Goal: Task Accomplishment & Management: Manage account settings

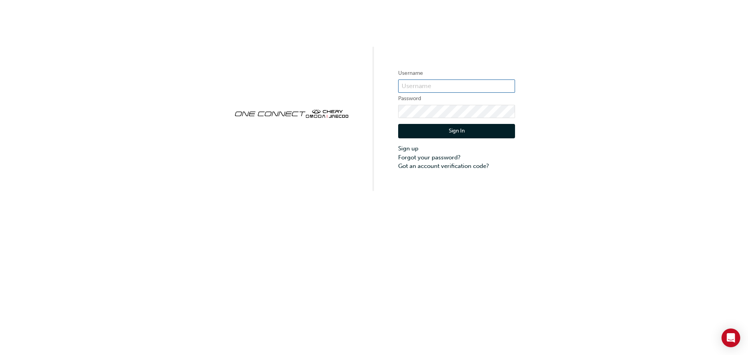
type input "CHAU1517"
click at [430, 133] on button "Sign In" at bounding box center [456, 131] width 117 height 15
type input "CHAU1517"
click at [420, 134] on button "Sign In" at bounding box center [456, 131] width 117 height 15
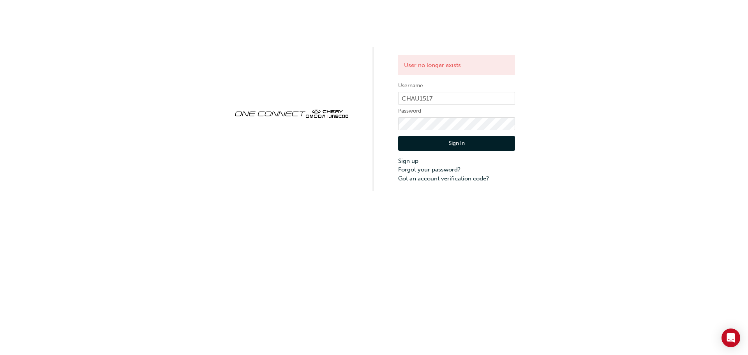
click at [462, 142] on button "Sign In" at bounding box center [456, 143] width 117 height 15
click at [652, 158] on div "User no longer exists Username CHAU1517 Password Sign In Sign up Forgot your pa…" at bounding box center [374, 95] width 748 height 191
click at [441, 170] on link "Forgot your password?" at bounding box center [456, 169] width 117 height 9
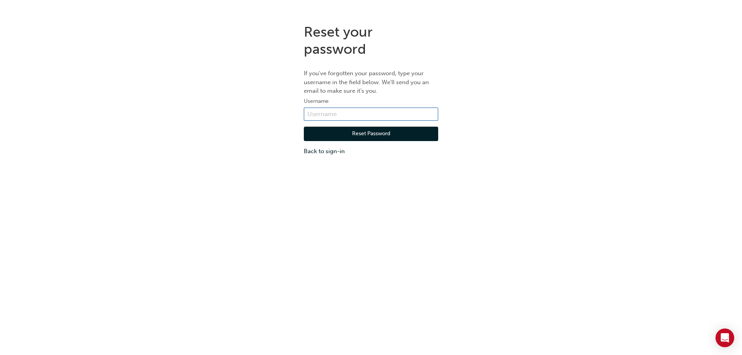
click at [362, 118] on input "text" at bounding box center [371, 114] width 134 height 13
type input "jonathanm@cherychadstone.com.au"
click at [366, 136] on button "Reset Password" at bounding box center [371, 134] width 134 height 15
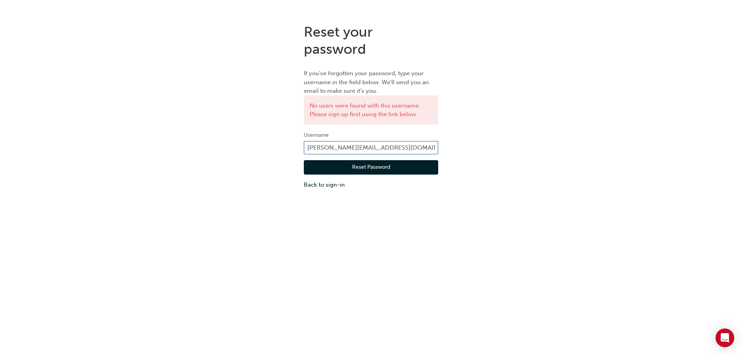
click at [383, 146] on input "jonathanm@cherychadstone.com.au" at bounding box center [371, 147] width 134 height 13
click at [381, 146] on input "jonathanm.com.au" at bounding box center [371, 147] width 134 height 13
type input "j"
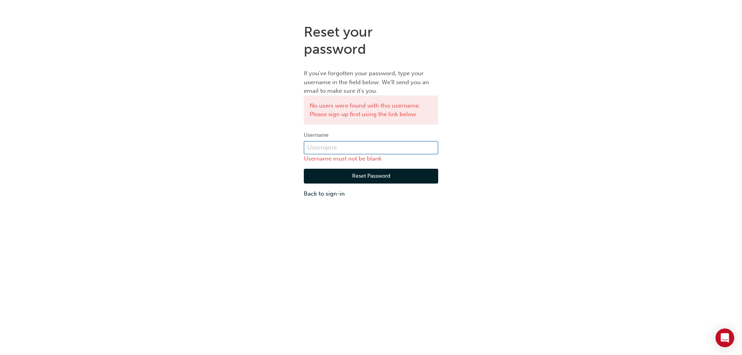
click at [381, 146] on input "text" at bounding box center [371, 147] width 134 height 13
type input "CHAU1517"
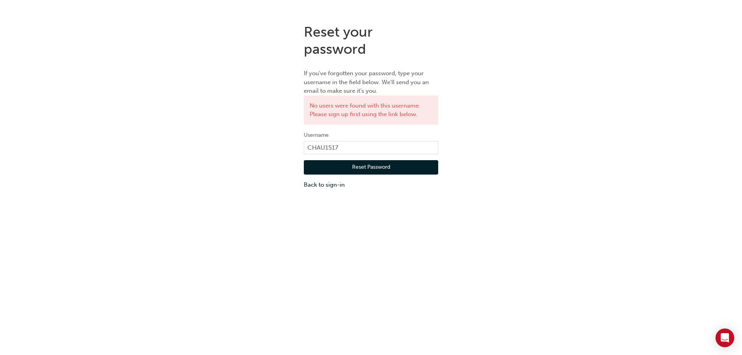
click at [374, 169] on button "Reset Password" at bounding box center [371, 167] width 134 height 15
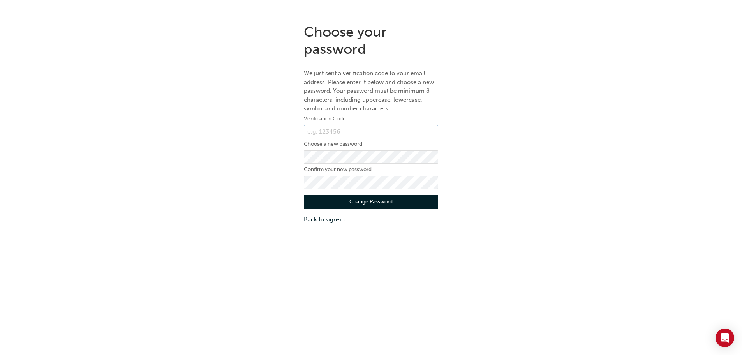
drag, startPoint x: 329, startPoint y: 124, endPoint x: 329, endPoint y: 130, distance: 5.9
click at [329, 124] on form "Verification Code Choose a new password Confirm your new password Change Passwo…" at bounding box center [371, 168] width 134 height 109
click at [329, 133] on input "text" at bounding box center [371, 131] width 134 height 13
type input "765375"
click at [313, 203] on button "Change Password" at bounding box center [371, 202] width 134 height 15
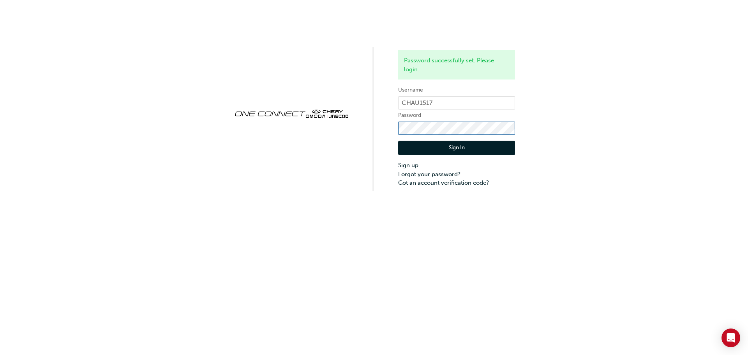
click button "Sign In" at bounding box center [456, 148] width 117 height 15
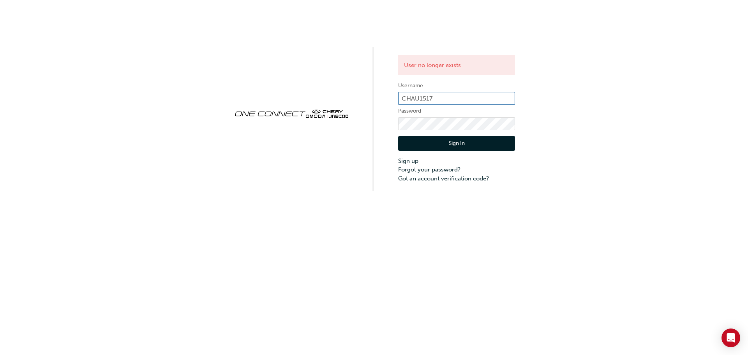
click at [443, 97] on input "CHAU1517" at bounding box center [456, 98] width 117 height 13
type input "OJAU031"
click at [459, 147] on button "Sign In" at bounding box center [456, 143] width 117 height 15
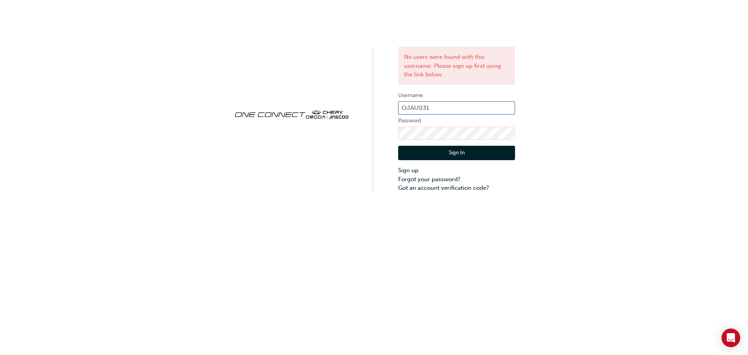
click at [436, 110] on input "OJAU031" at bounding box center [456, 107] width 117 height 13
type input "CHAU1517"
click at [465, 154] on button "Sign In" at bounding box center [456, 153] width 117 height 15
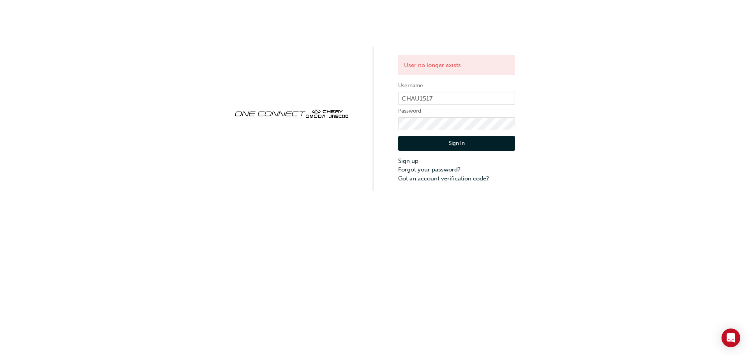
click at [434, 178] on link "Got an account verification code?" at bounding box center [456, 178] width 117 height 9
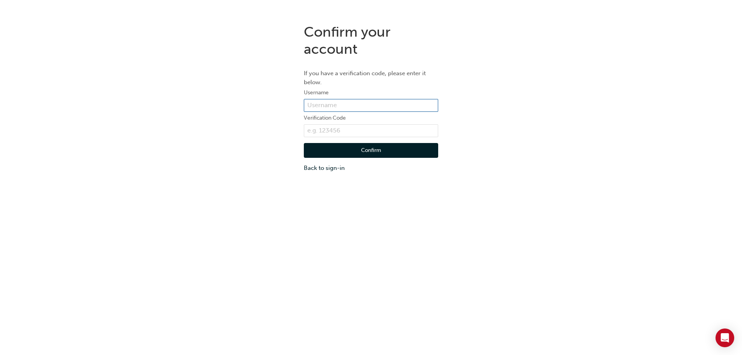
click at [332, 106] on input "text" at bounding box center [371, 105] width 134 height 13
type input "CHAU1517"
click at [337, 126] on input "text" at bounding box center [371, 130] width 134 height 13
type input "765375"
click button "Confirm" at bounding box center [371, 150] width 134 height 15
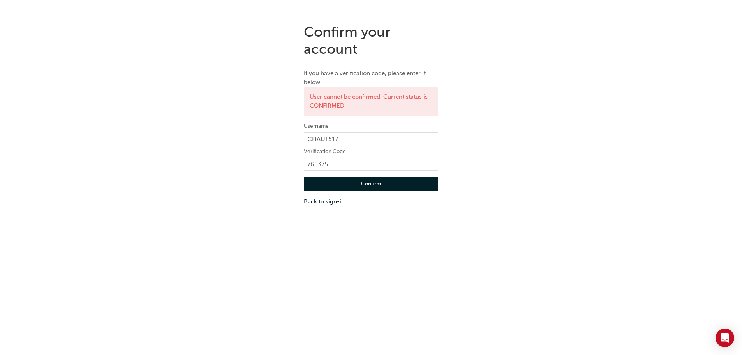
click at [333, 200] on link "Back to sign-in" at bounding box center [371, 201] width 134 height 9
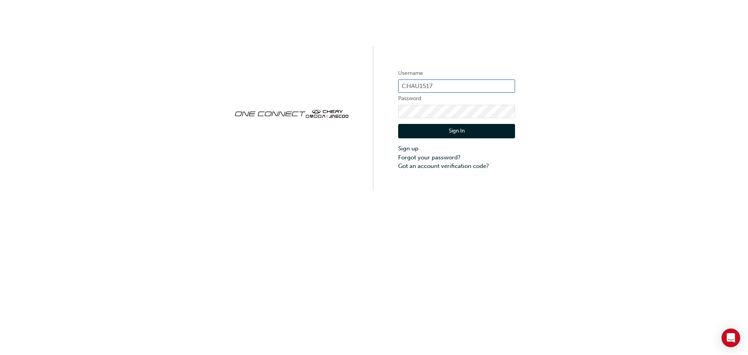
click at [450, 84] on input "CHAU1517" at bounding box center [456, 85] width 117 height 13
click at [320, 237] on div "Username CHAU1517 Password Sign In Sign up Forgot your password? Got an account…" at bounding box center [374, 177] width 748 height 355
